Goal: Task Accomplishment & Management: Complete application form

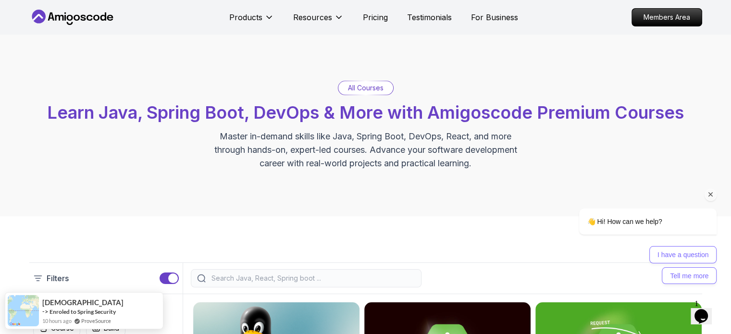
scroll to position [96, 0]
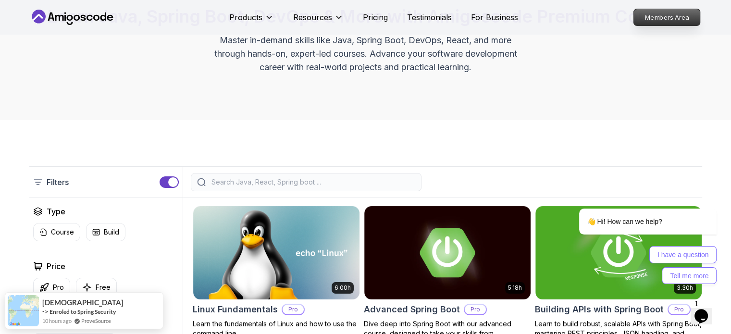
click at [662, 17] on p "Members Area" at bounding box center [667, 17] width 66 height 16
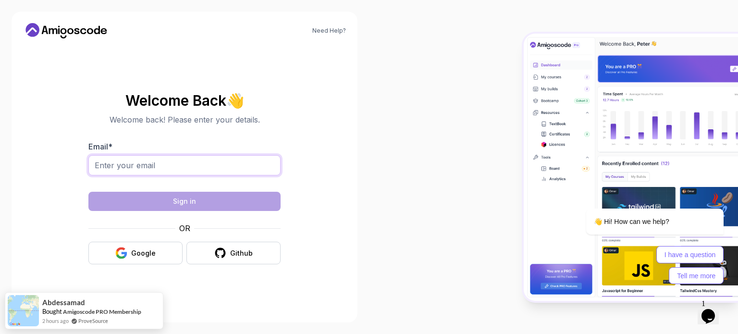
click at [188, 167] on input "Email *" at bounding box center [184, 165] width 192 height 20
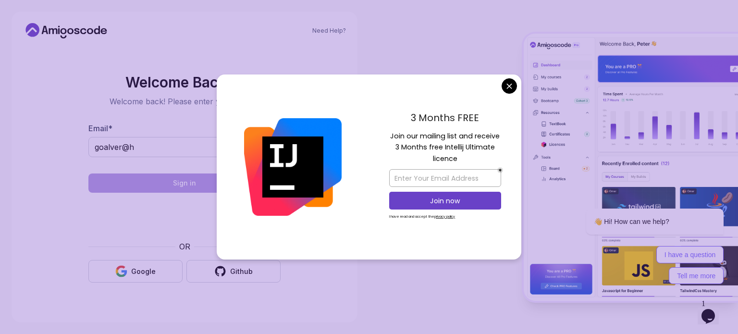
click at [506, 85] on body "Need Help? Welcome Back 👋 Welcome back! Please enter your details. Email * goal…" at bounding box center [369, 167] width 738 height 334
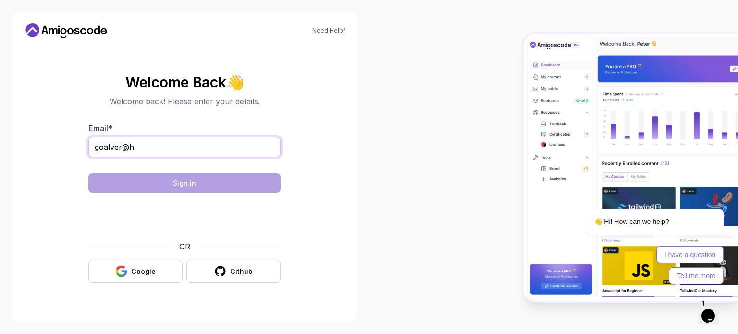
click at [170, 151] on input "goalver@h" at bounding box center [184, 147] width 192 height 20
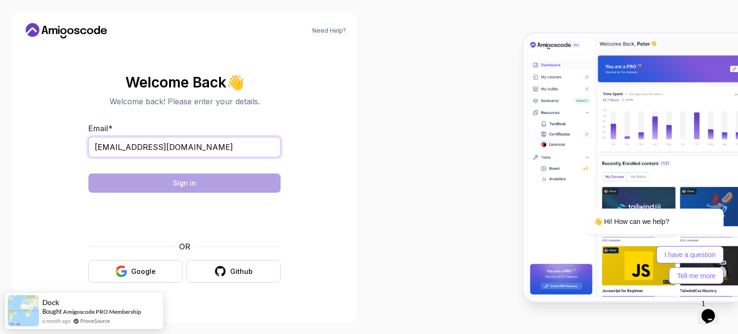
type input "goalver@hotmail.com"
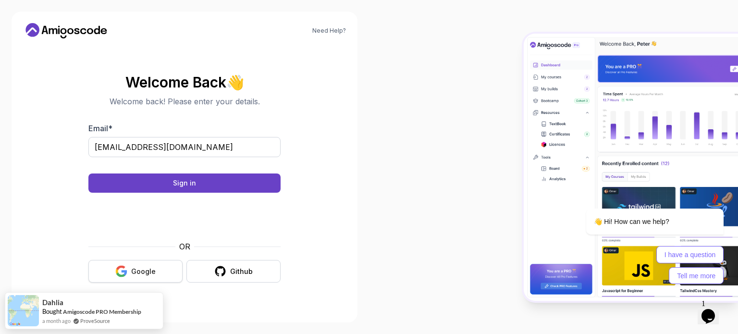
click at [150, 273] on div "Google" at bounding box center [143, 272] width 25 height 10
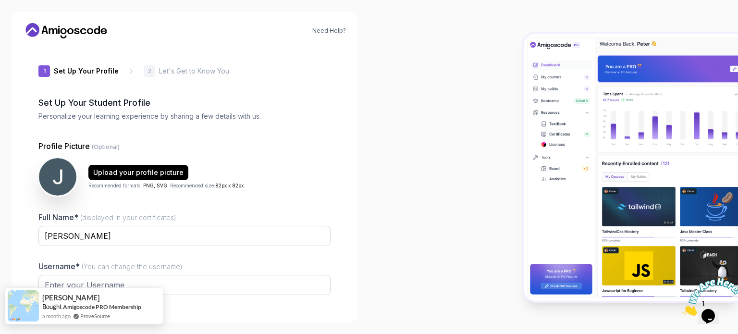
type input "charminglynx8b17f"
click at [407, 259] on div at bounding box center [553, 167] width 369 height 334
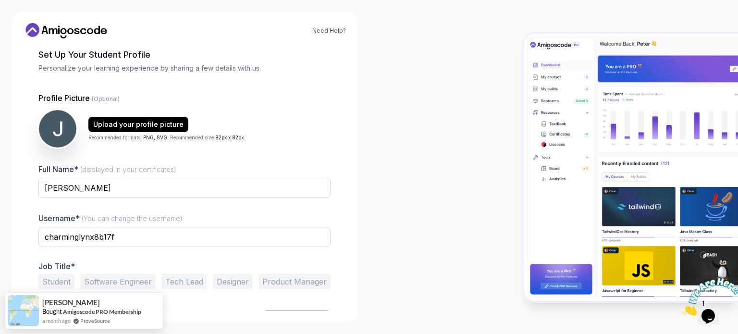
scroll to position [66, 0]
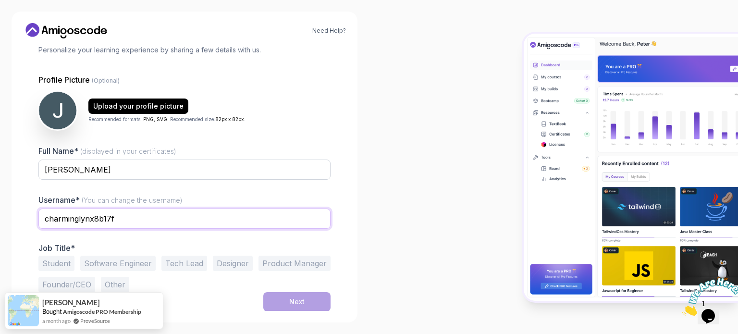
click at [136, 217] on input "charminglynx8b17f" at bounding box center [184, 219] width 292 height 20
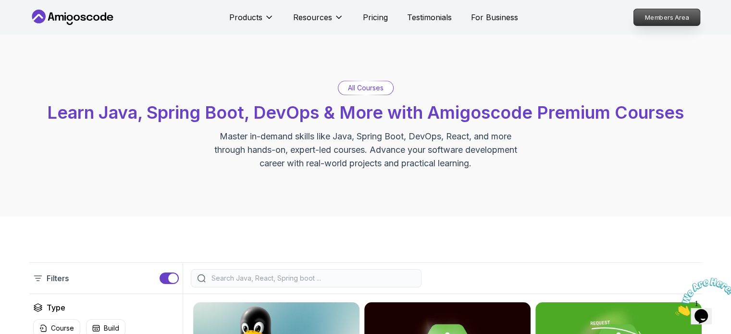
click at [651, 21] on p "Members Area" at bounding box center [667, 17] width 66 height 16
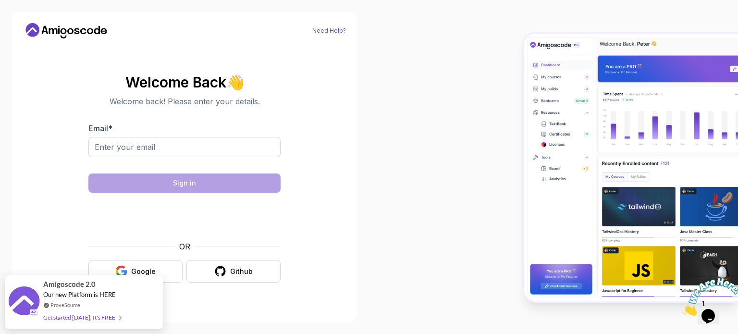
click at [329, 31] on link "Need Help?" at bounding box center [330, 31] width 34 height 8
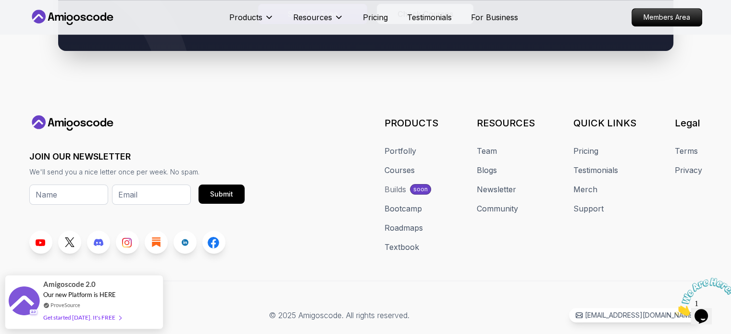
scroll to position [490, 0]
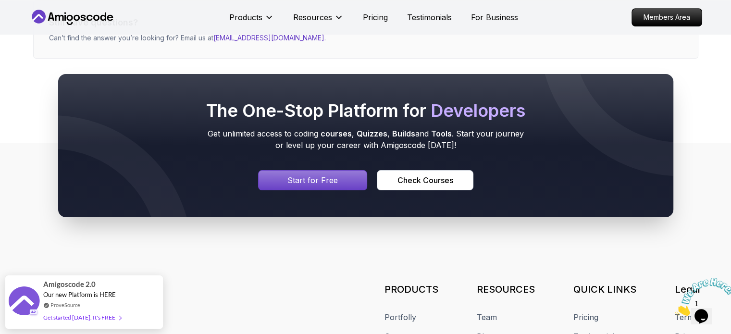
click at [342, 184] on div "Signin page" at bounding box center [313, 180] width 109 height 19
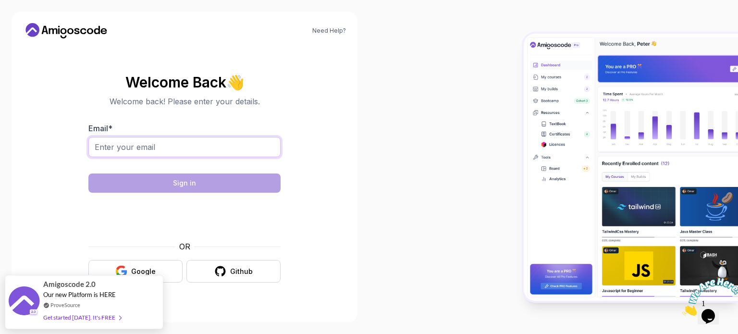
click at [200, 153] on input "Email *" at bounding box center [184, 147] width 192 height 20
click at [351, 171] on div "Need Help? Welcome Back 👋 Welcome back! Please enter your details. Email * Sign…" at bounding box center [185, 167] width 346 height 311
click at [171, 150] on input "Email *" at bounding box center [184, 147] width 192 height 20
click at [394, 168] on div at bounding box center [553, 167] width 369 height 334
click at [157, 269] on button "Google" at bounding box center [135, 271] width 94 height 23
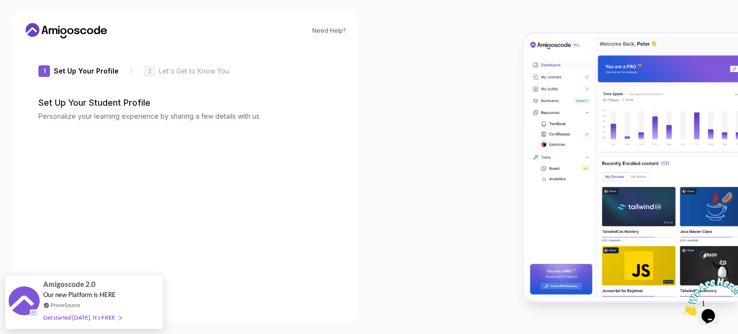
type input "cleversquirrel992ec"
